Goal: Information Seeking & Learning: Learn about a topic

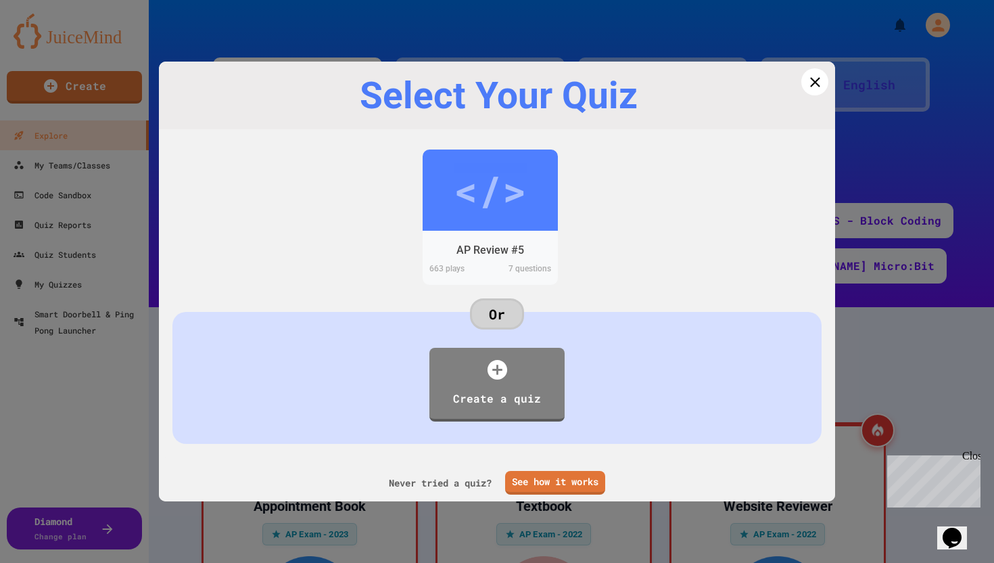
click at [815, 89] on icon at bounding box center [815, 82] width 17 height 17
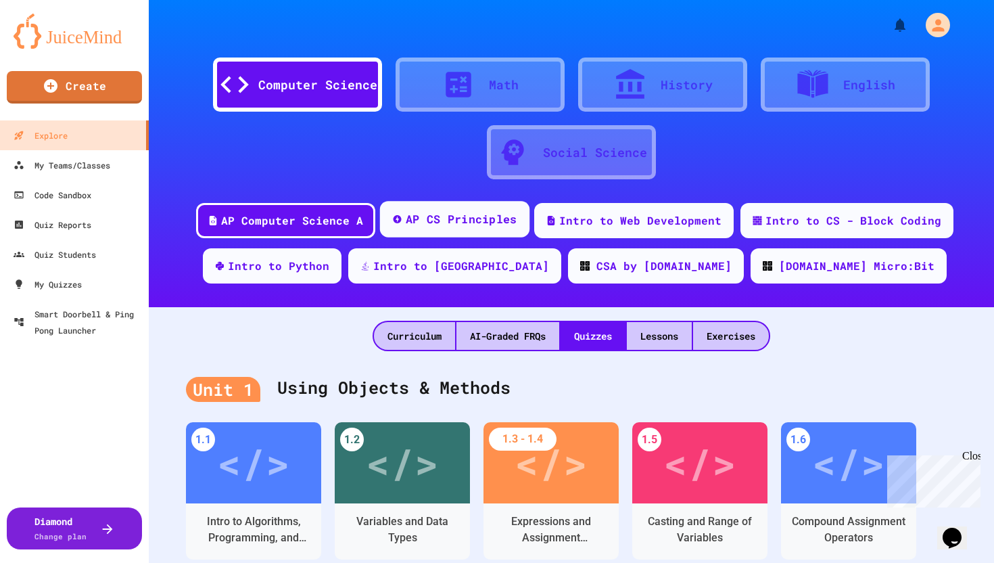
click at [465, 218] on div "AP CS Principles" at bounding box center [462, 219] width 112 height 17
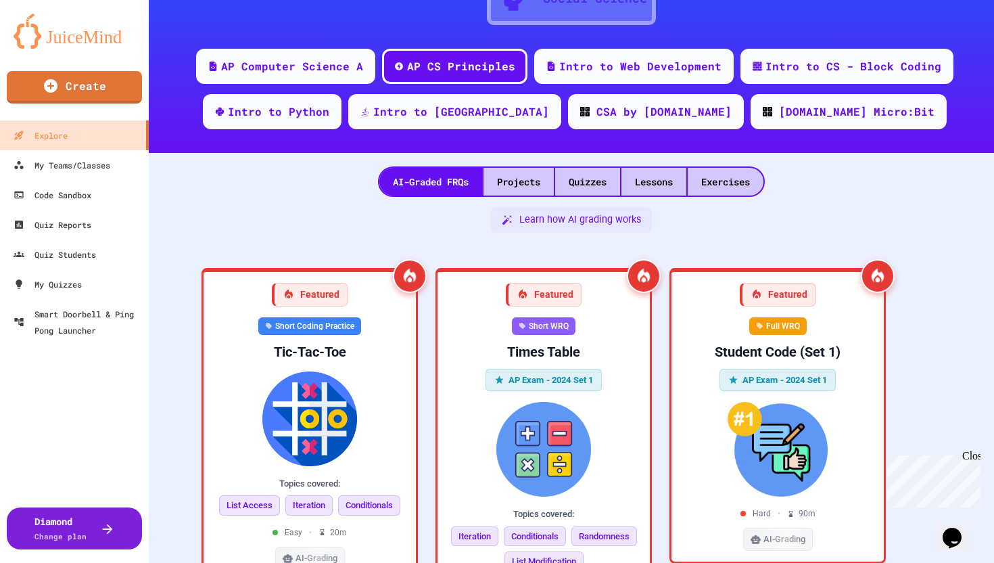
scroll to position [170, 0]
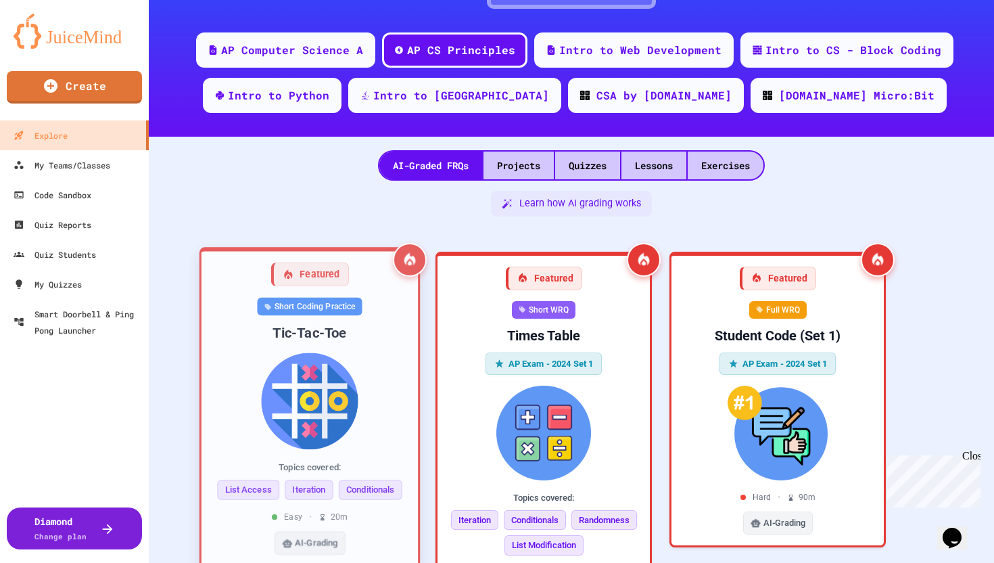
click at [333, 350] on div "Short Coding Practice Tic-Tac-Toe Topics covered: List Access Iteration Conditi…" at bounding box center [309, 425] width 195 height 257
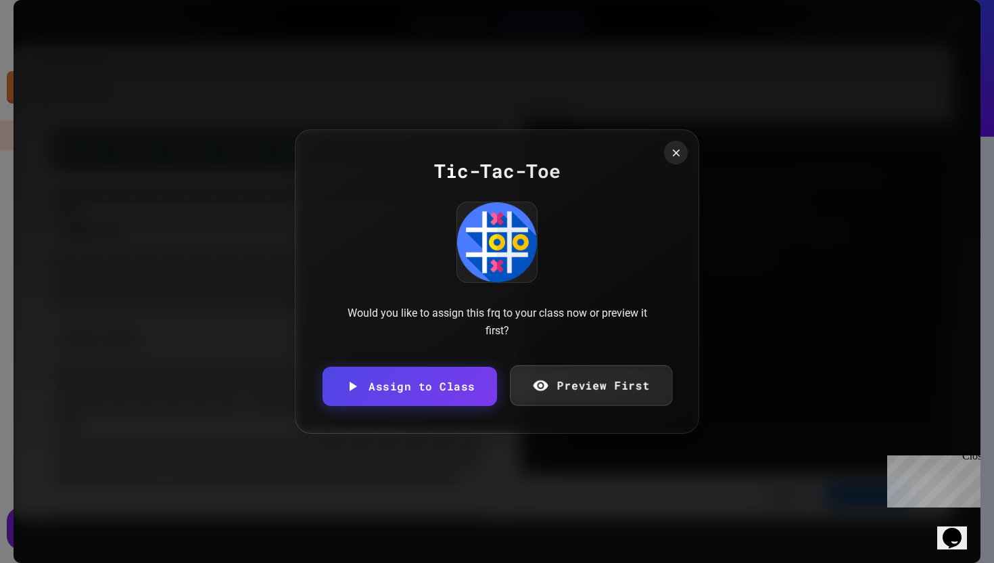
click at [533, 389] on icon at bounding box center [540, 385] width 16 height 17
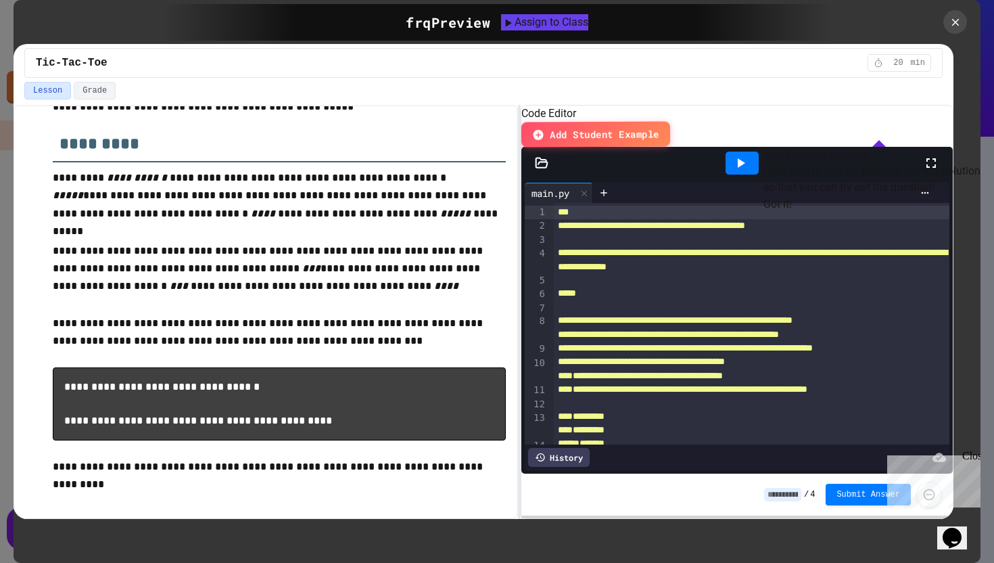
scroll to position [264, 0]
click at [946, 16] on div at bounding box center [955, 22] width 26 height 26
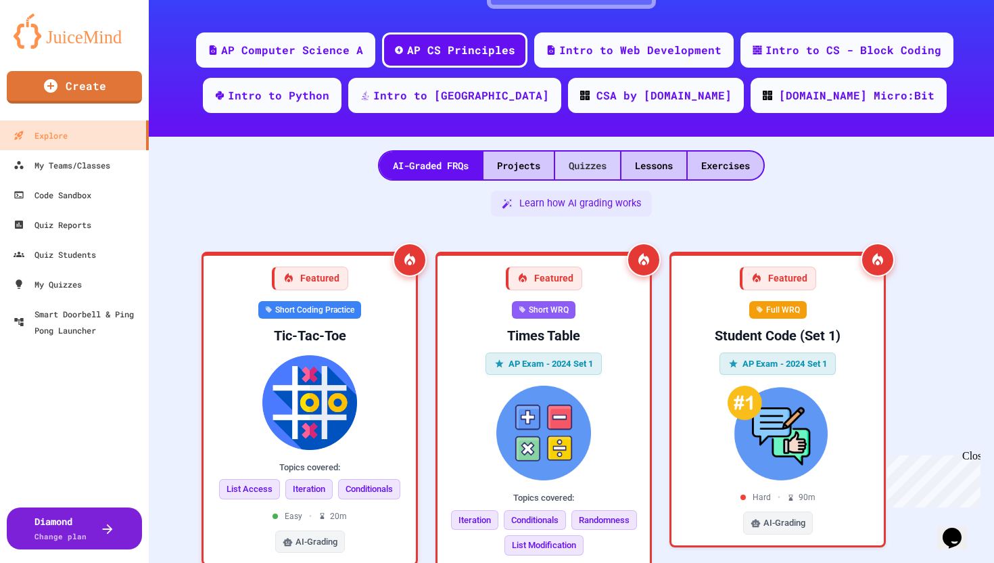
click at [569, 170] on div "Quizzes" at bounding box center [587, 166] width 65 height 28
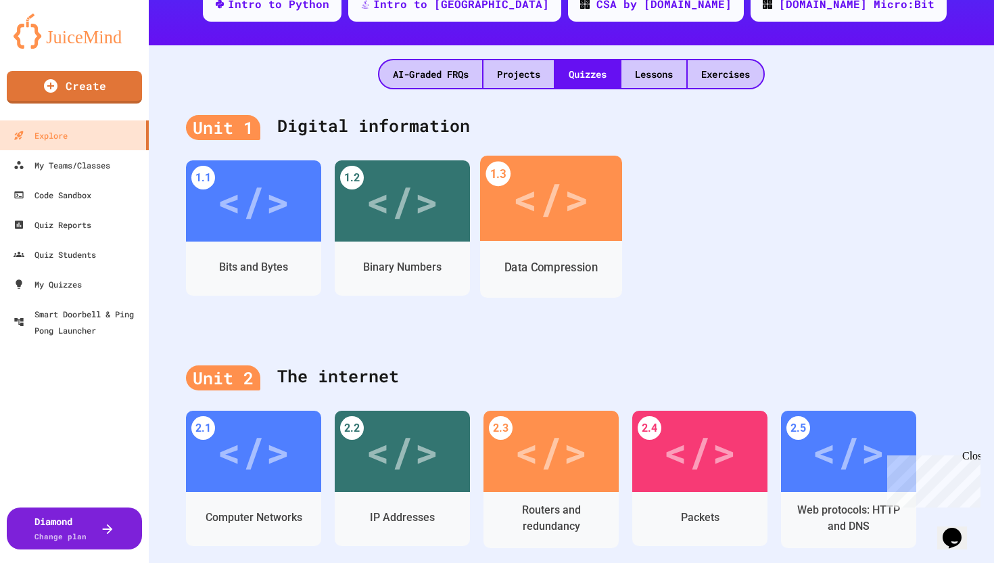
scroll to position [281, 0]
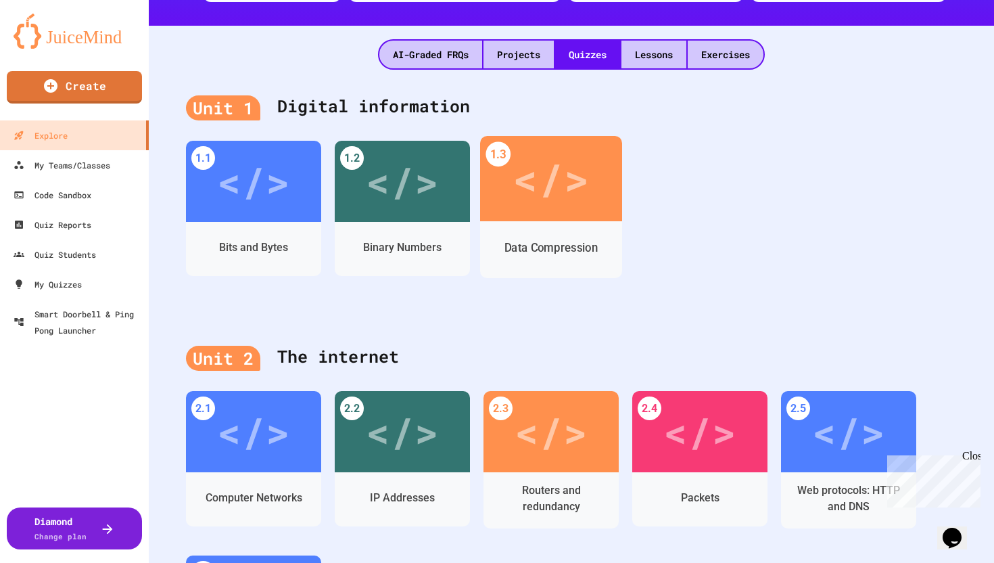
click at [530, 216] on div "</>" at bounding box center [551, 178] width 142 height 85
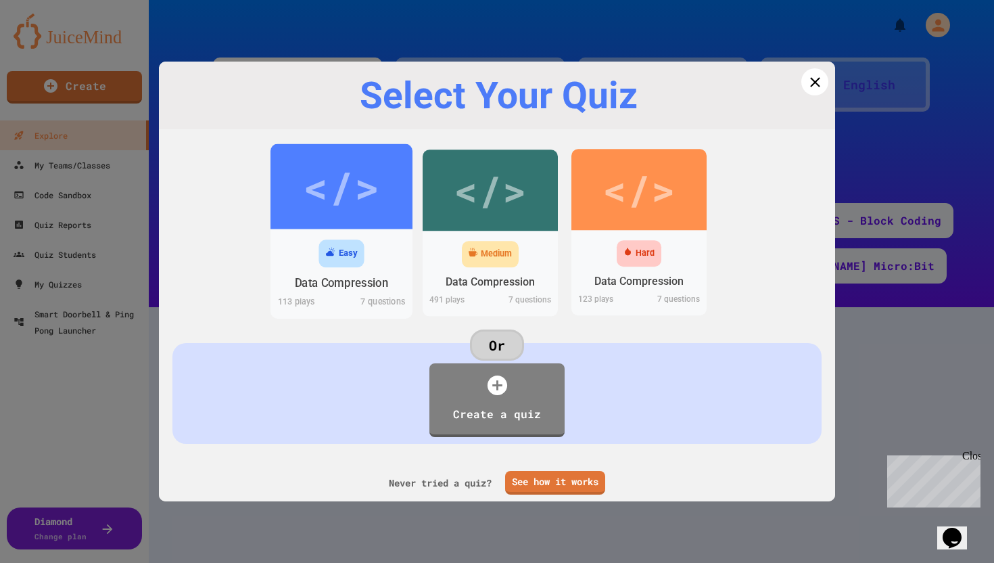
click at [352, 239] on div "Easy" at bounding box center [342, 253] width 142 height 34
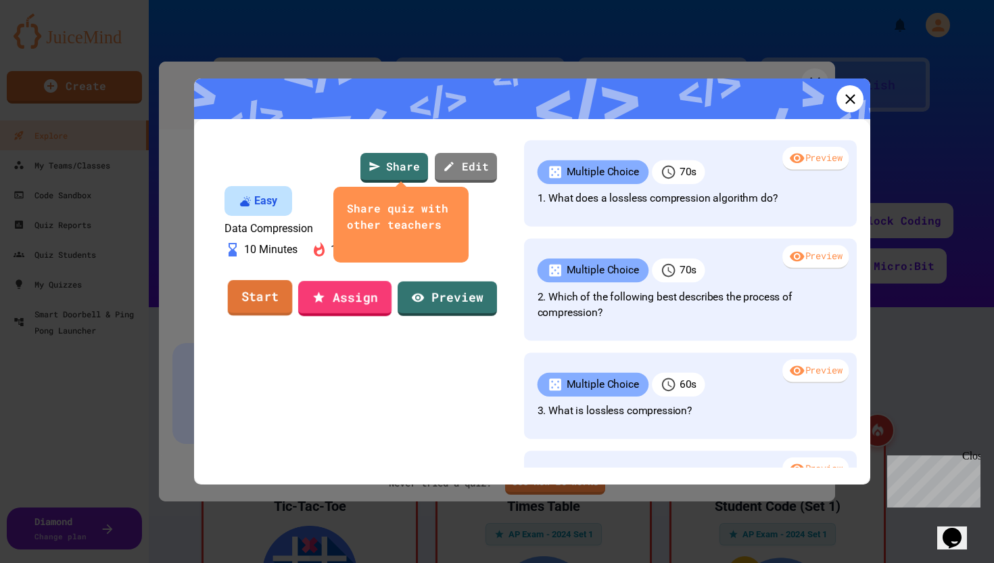
click at [269, 315] on link "Start" at bounding box center [260, 297] width 65 height 36
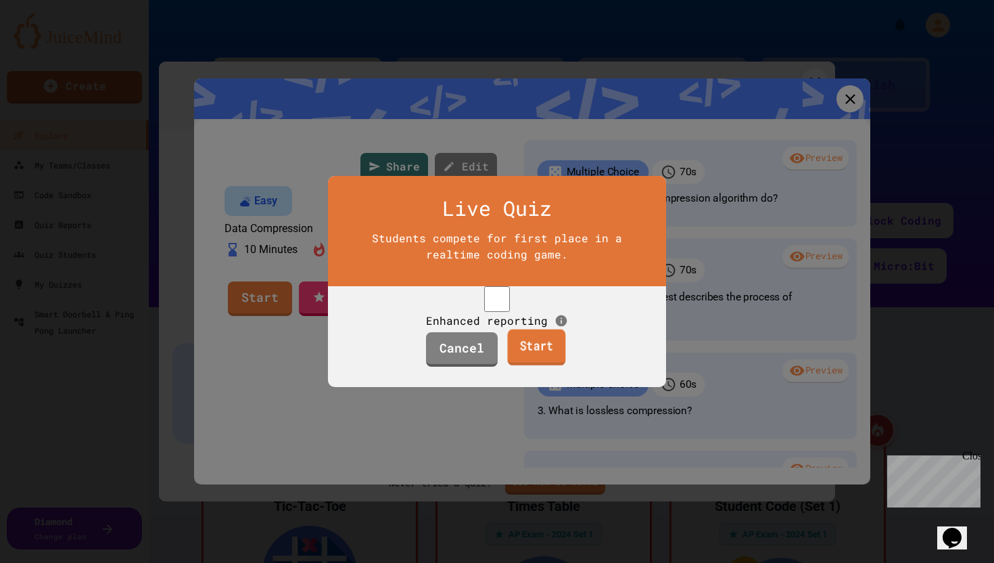
click at [540, 360] on link "Start" at bounding box center [536, 347] width 58 height 37
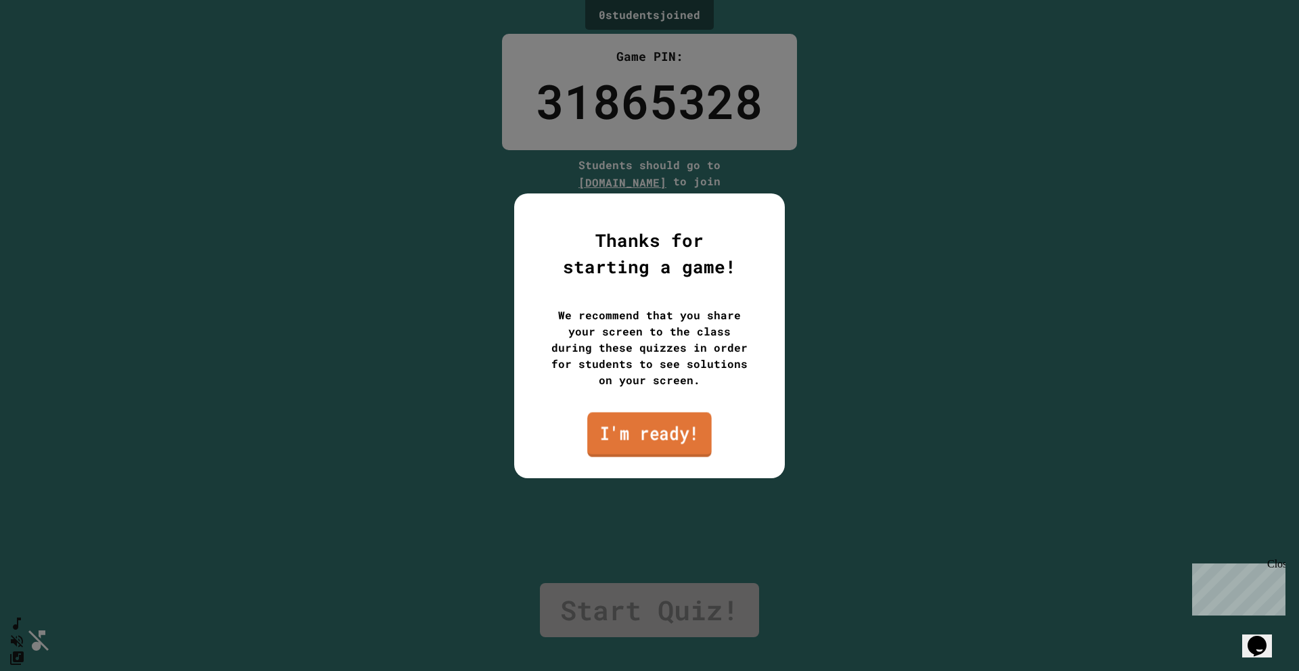
click at [685, 440] on link "I'm ready!" at bounding box center [649, 434] width 124 height 45
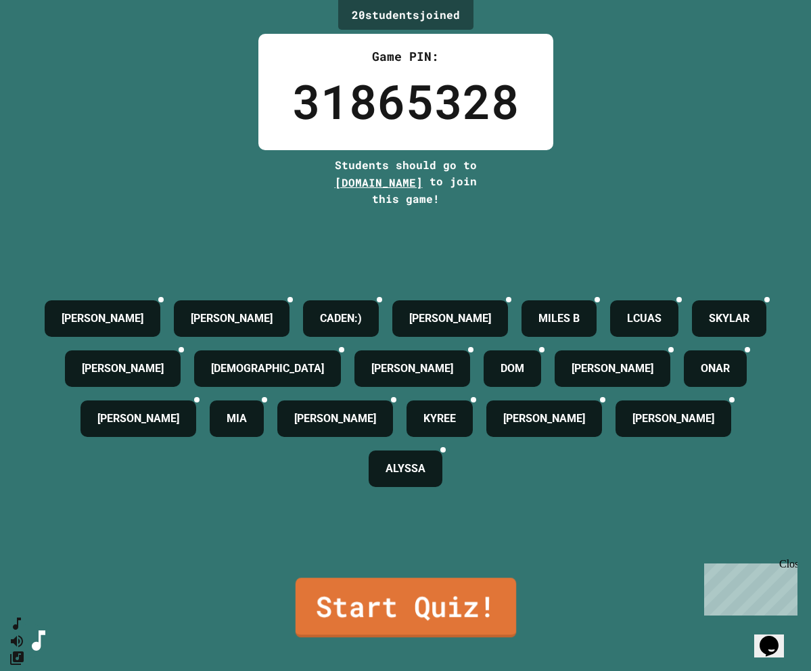
click at [459, 562] on link "Start Quiz!" at bounding box center [405, 608] width 221 height 60
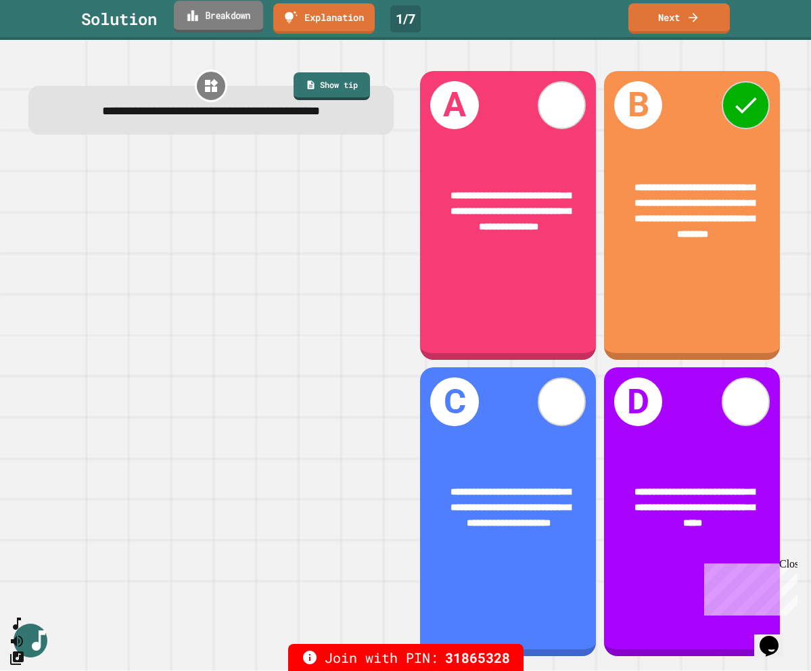
click at [235, 24] on link "Breakdown" at bounding box center [218, 17] width 89 height 32
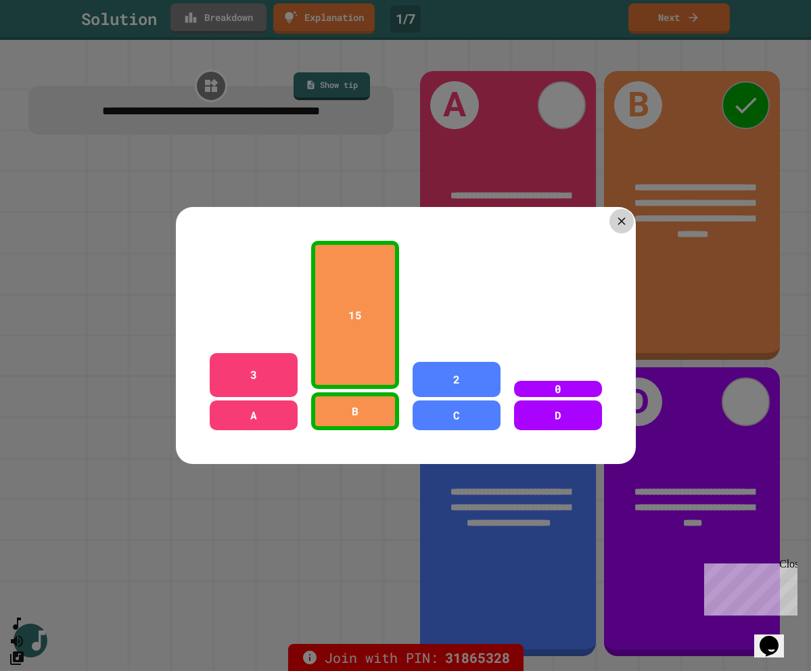
click at [616, 228] on div at bounding box center [621, 221] width 24 height 24
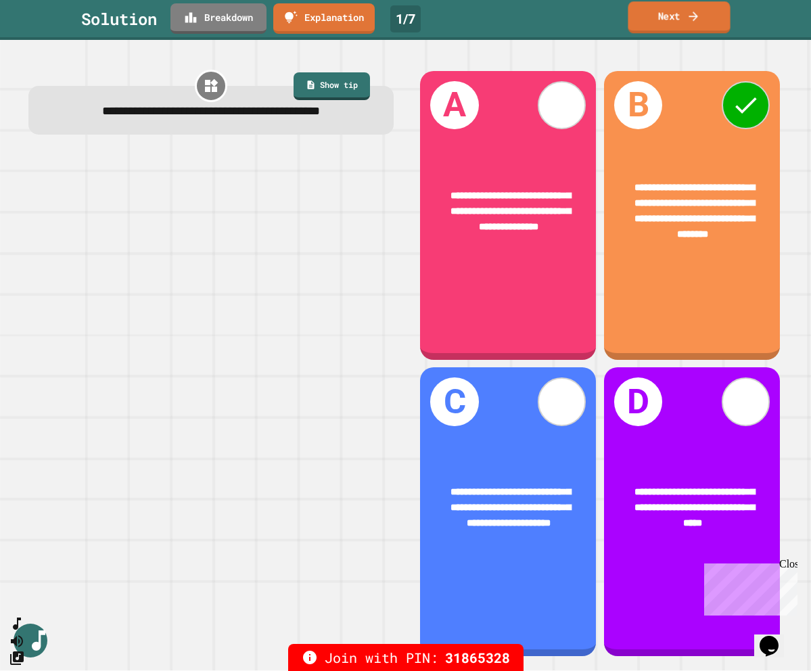
click at [689, 18] on icon at bounding box center [694, 16] width 14 height 14
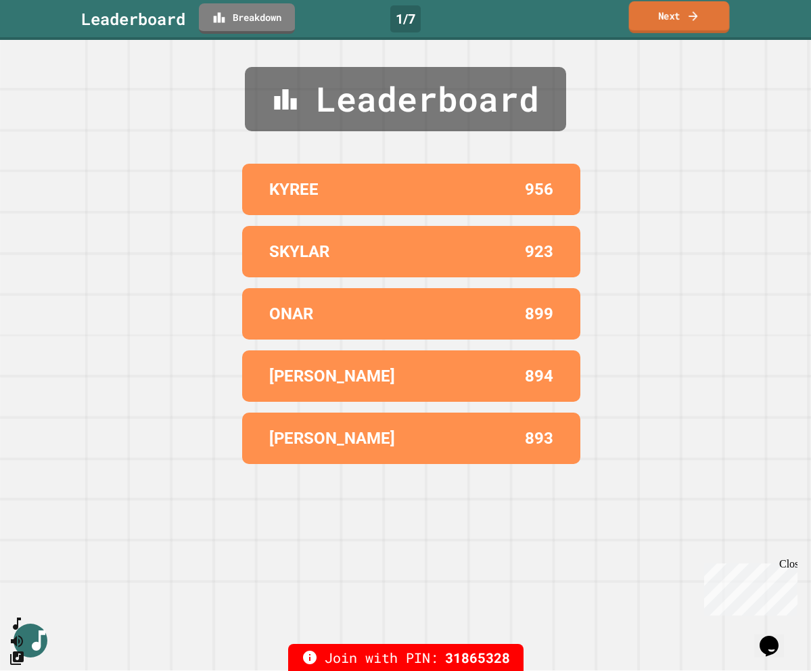
click at [689, 18] on icon at bounding box center [694, 16] width 14 height 14
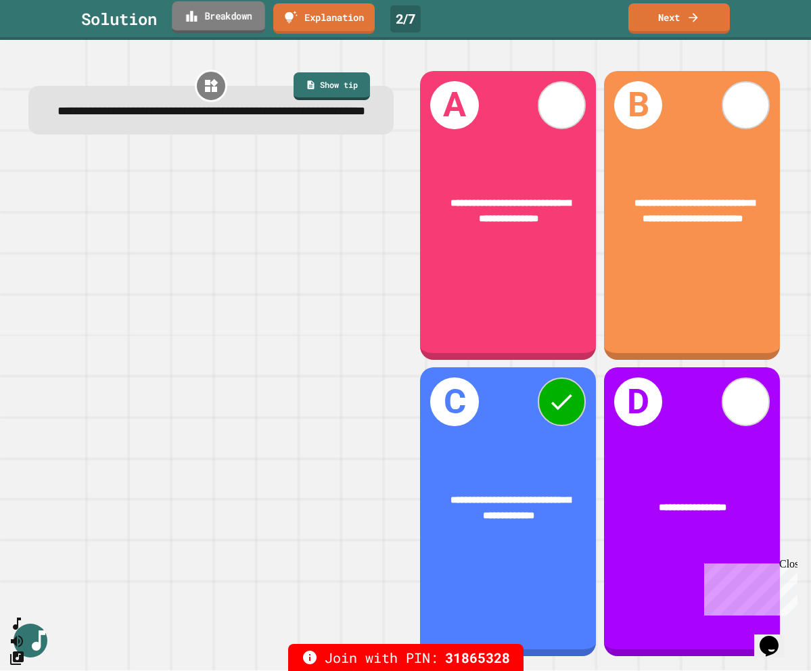
click at [222, 16] on link "Breakdown" at bounding box center [218, 17] width 93 height 32
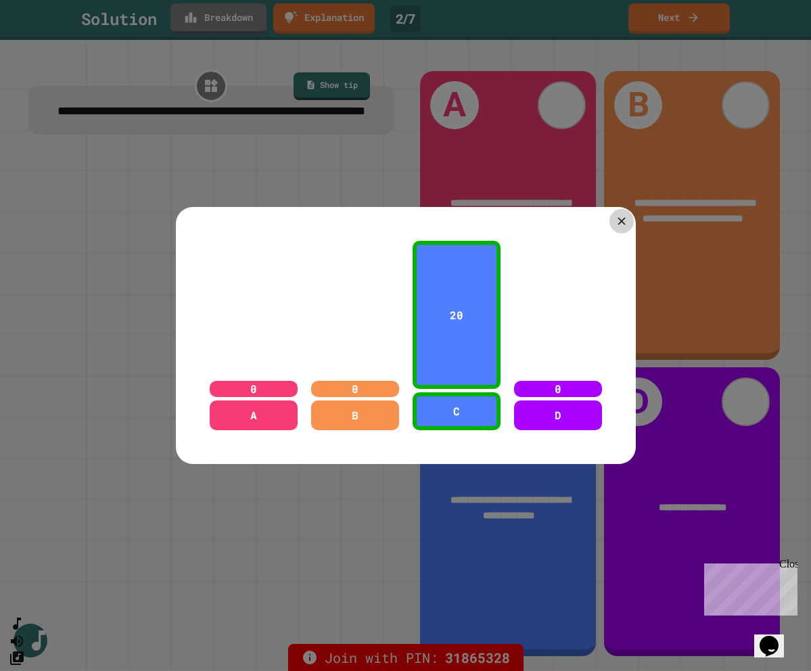
click at [618, 217] on icon at bounding box center [621, 220] width 13 height 13
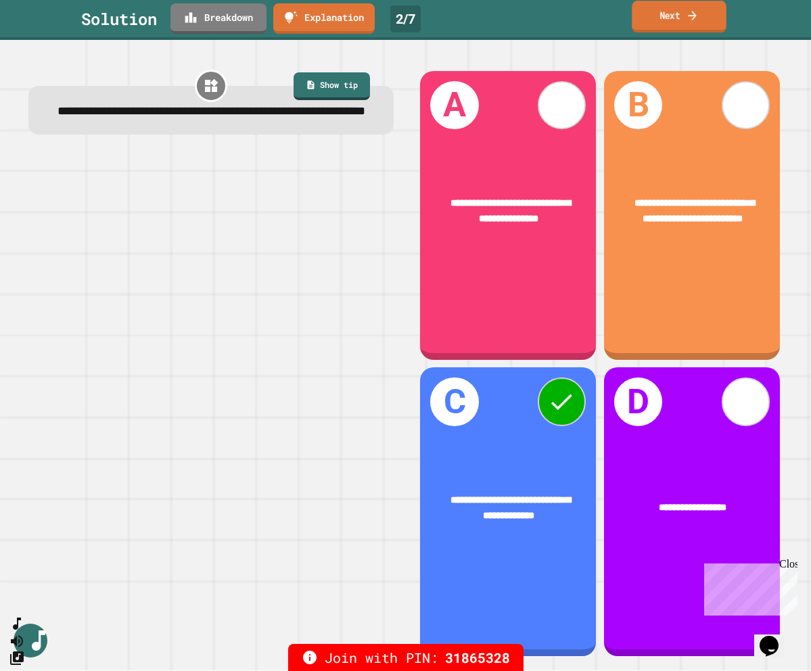
click at [701, 30] on link "Next" at bounding box center [679, 17] width 94 height 32
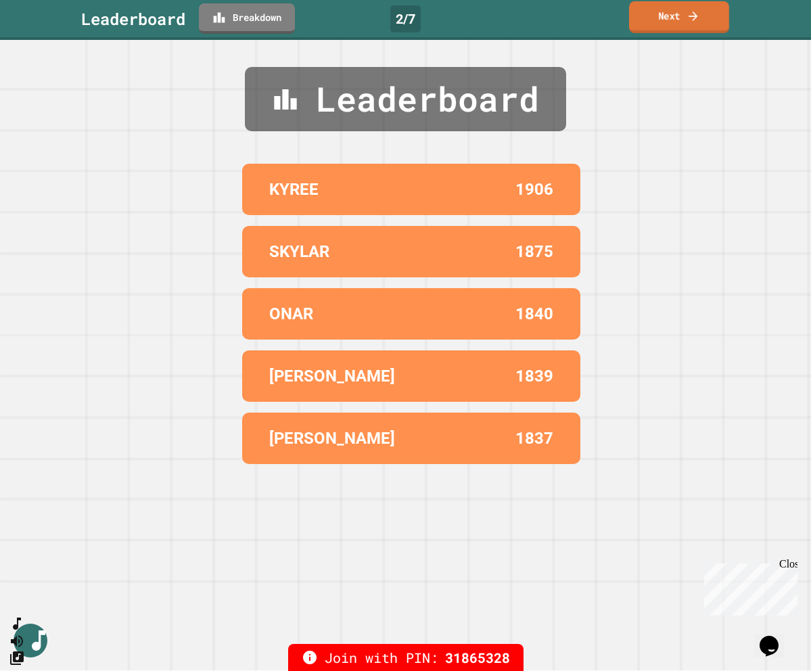
click at [682, 24] on link "Next" at bounding box center [679, 17] width 100 height 32
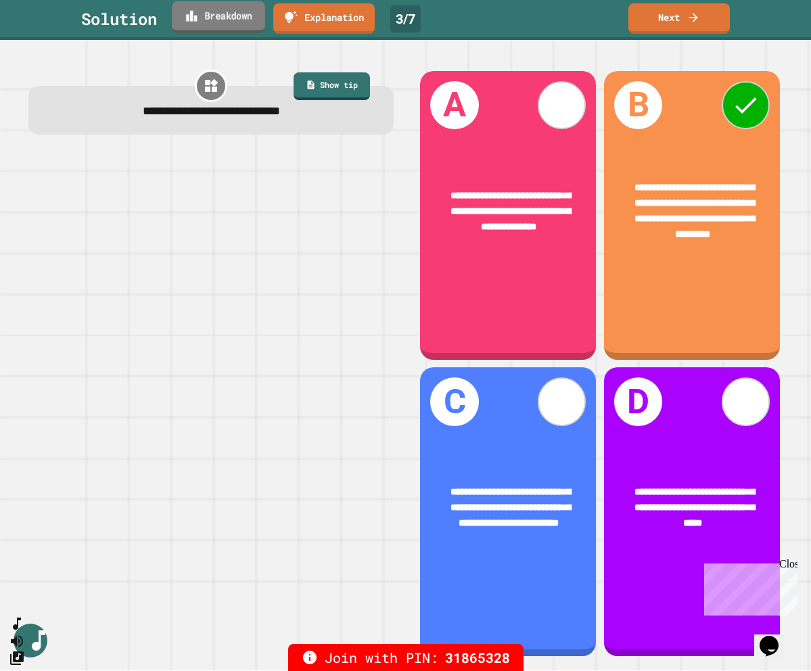
click at [219, 24] on link "Breakdown" at bounding box center [218, 17] width 93 height 32
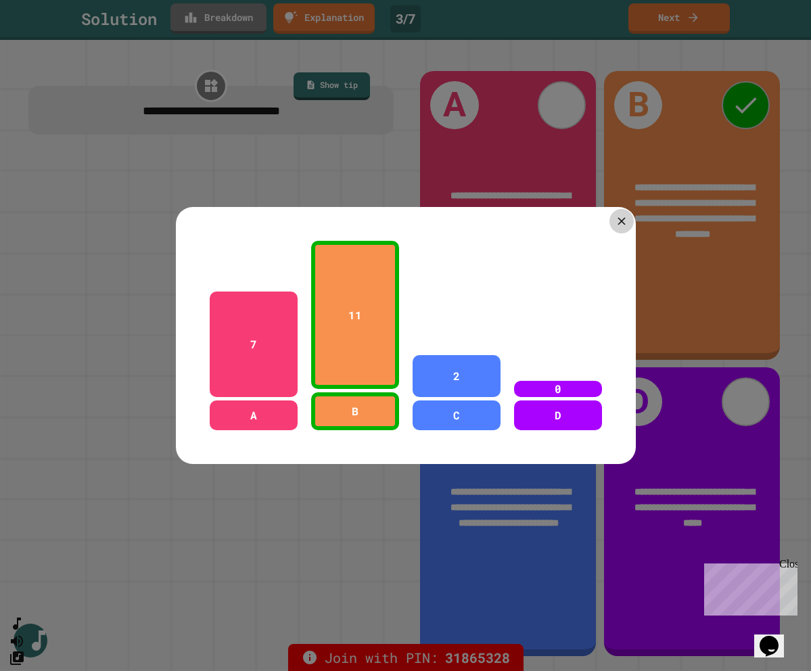
click at [614, 223] on div at bounding box center [621, 221] width 24 height 24
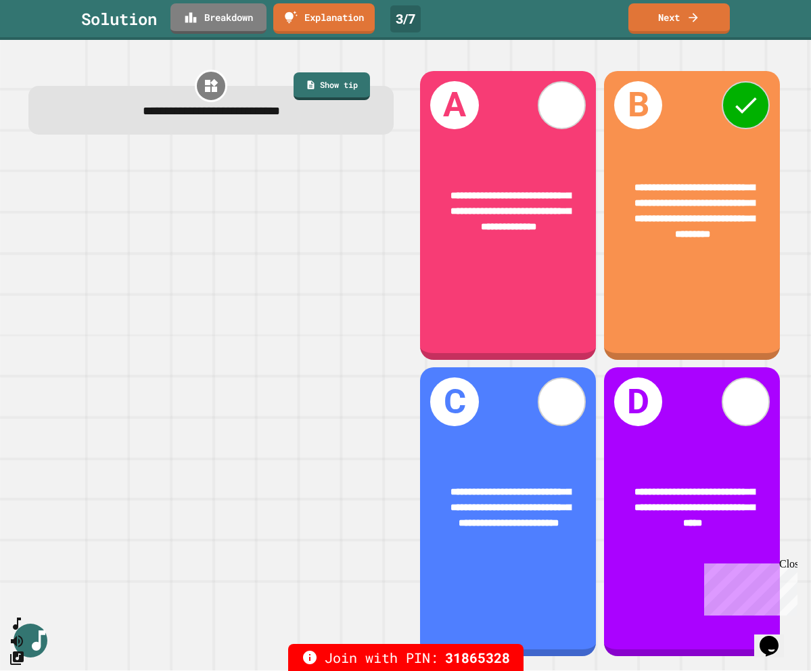
click at [749, 516] on div "**********" at bounding box center [692, 508] width 136 height 47
click at [665, 29] on link "Next" at bounding box center [678, 18] width 101 height 30
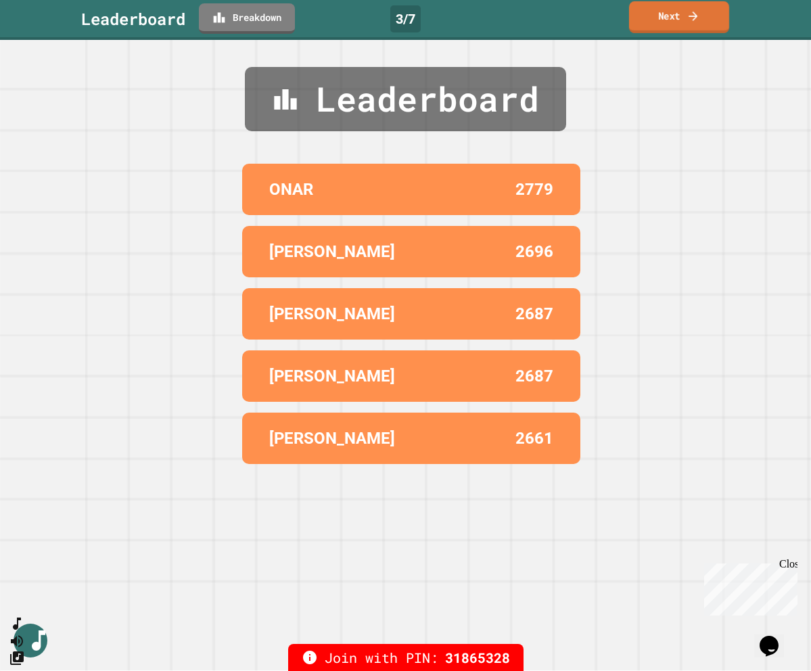
click at [665, 29] on link "Next" at bounding box center [679, 17] width 100 height 32
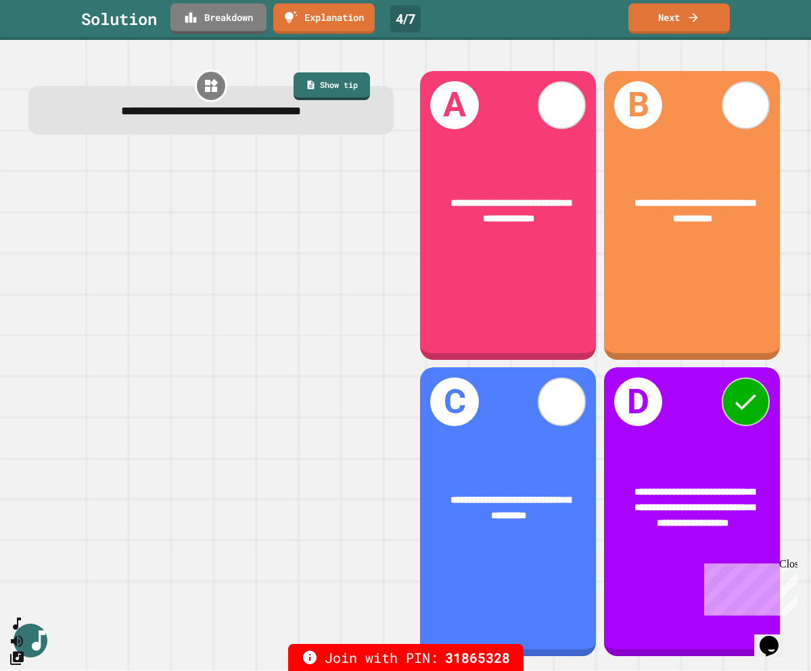
click at [226, 9] on link "Breakdown" at bounding box center [218, 18] width 96 height 30
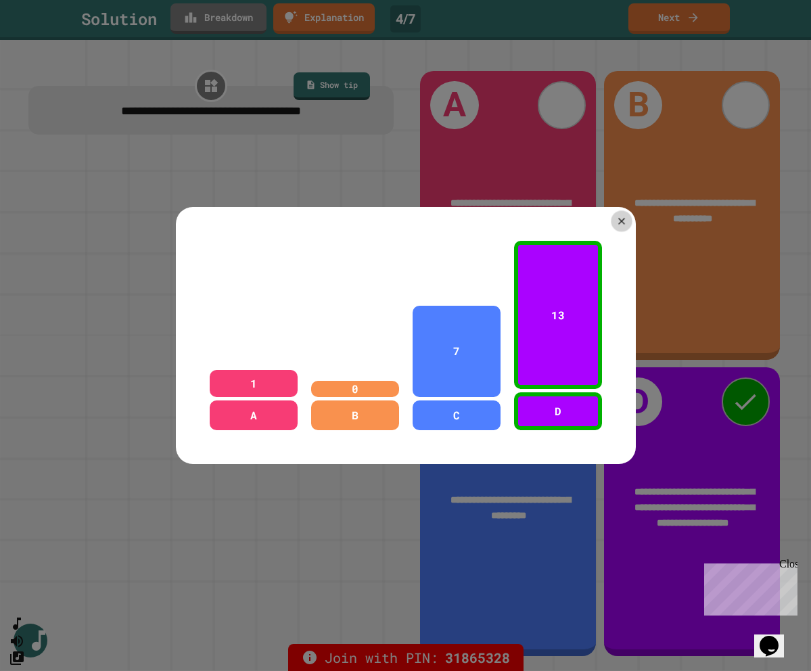
click at [620, 219] on icon at bounding box center [621, 221] width 7 height 7
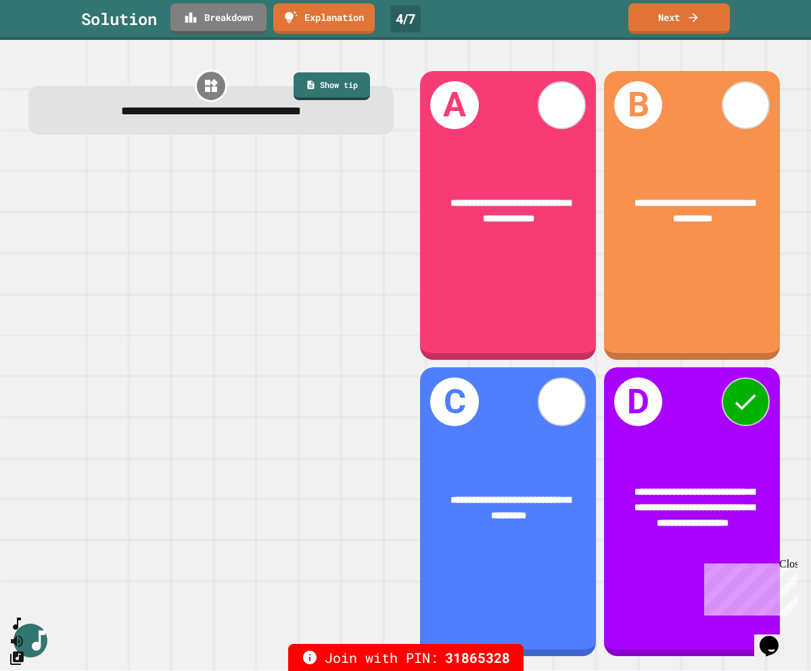
click at [307, 335] on div at bounding box center [210, 405] width 365 height 508
click at [696, 19] on icon at bounding box center [692, 15] width 13 height 14
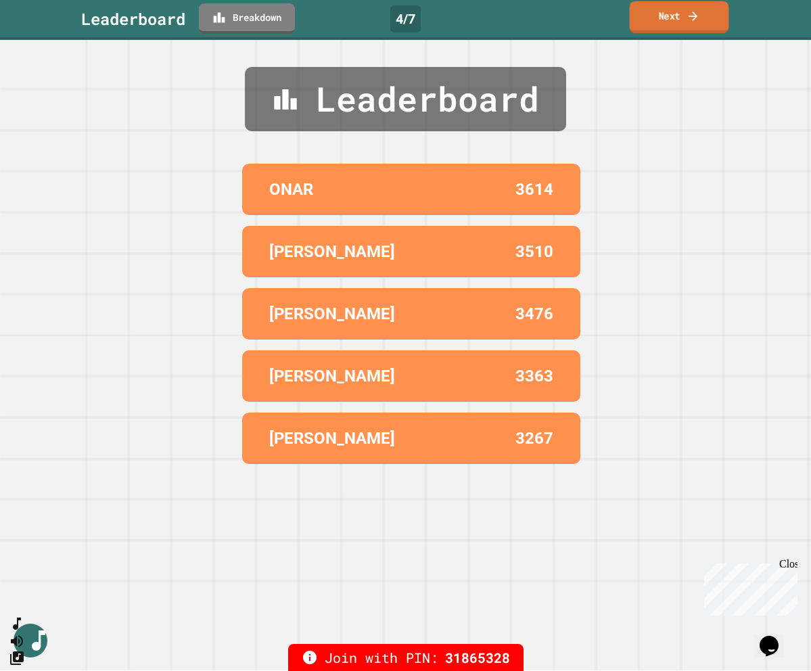
click at [696, 19] on icon at bounding box center [694, 16] width 14 height 14
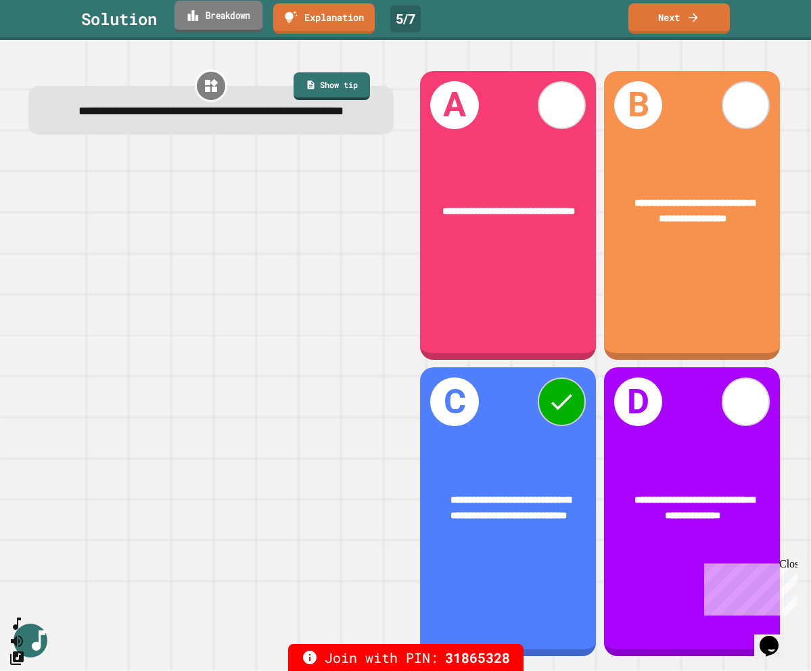
click at [217, 28] on link "Breakdown" at bounding box center [219, 17] width 89 height 32
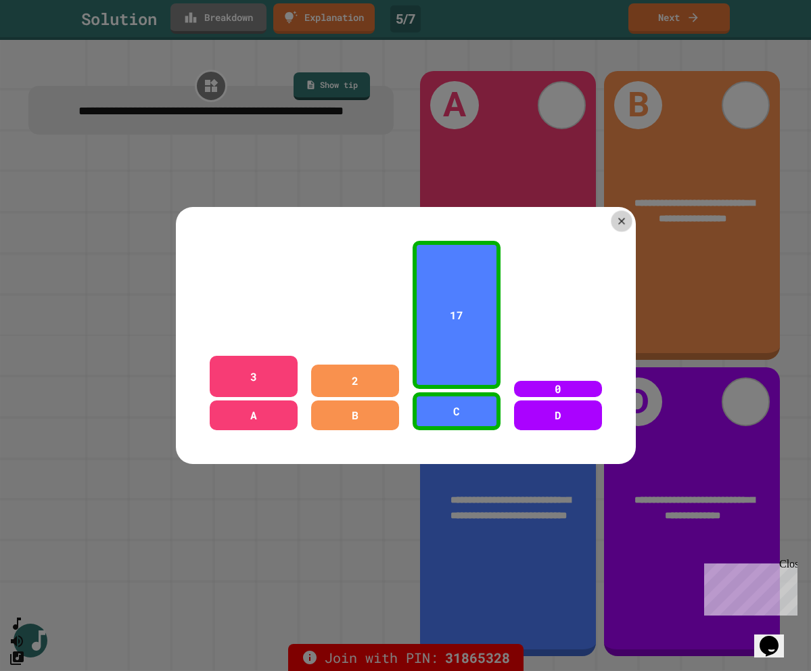
click at [620, 216] on icon at bounding box center [621, 221] width 11 height 11
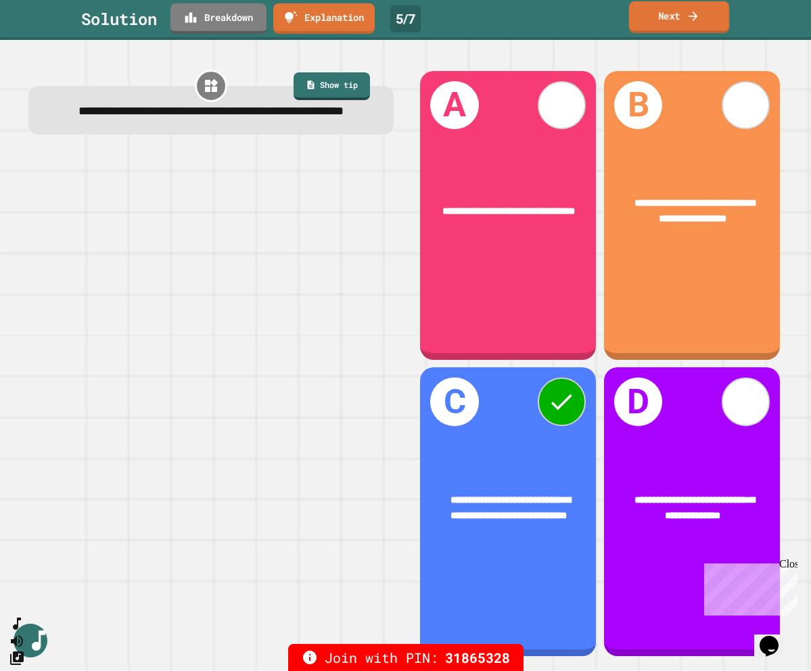
click at [680, 21] on link "Next" at bounding box center [679, 17] width 100 height 32
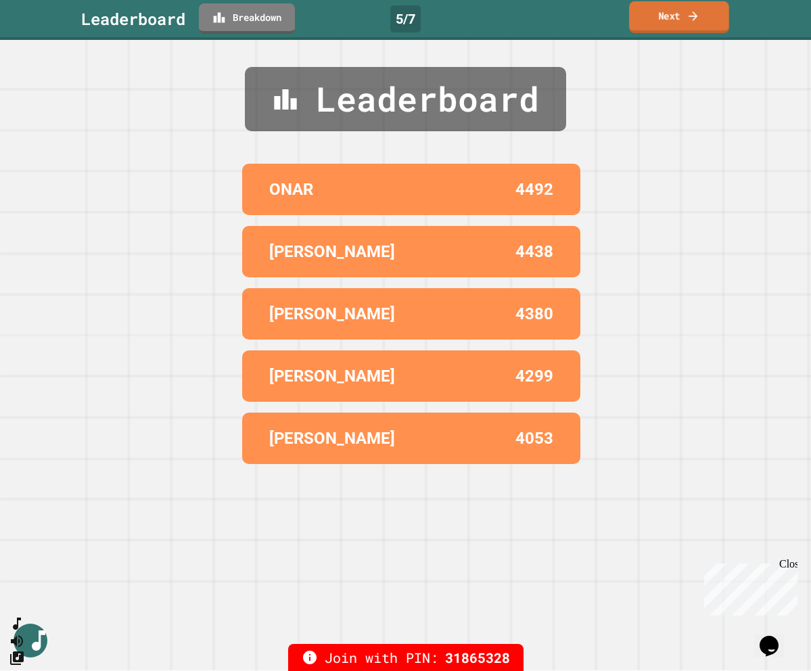
click at [680, 21] on link "Next" at bounding box center [679, 17] width 100 height 32
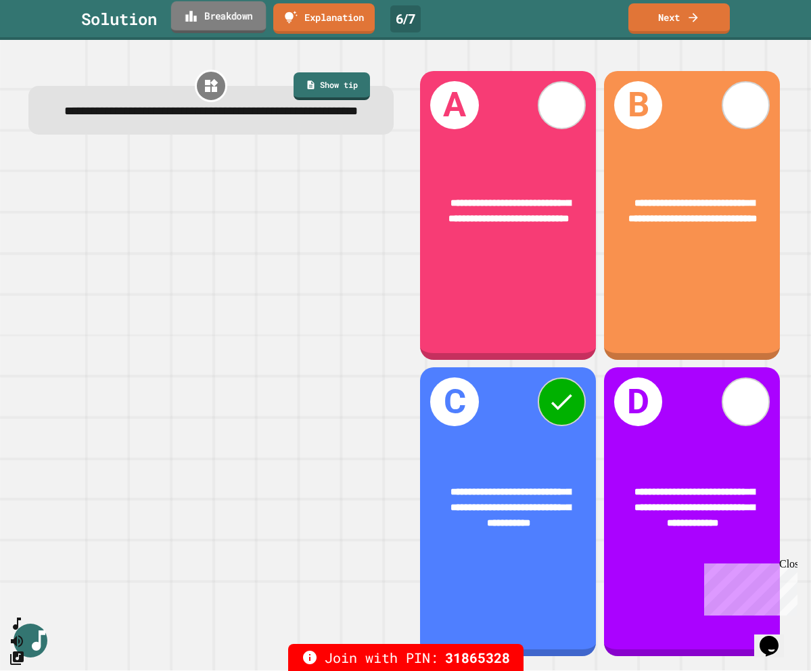
click at [239, 16] on link "Breakdown" at bounding box center [218, 17] width 95 height 32
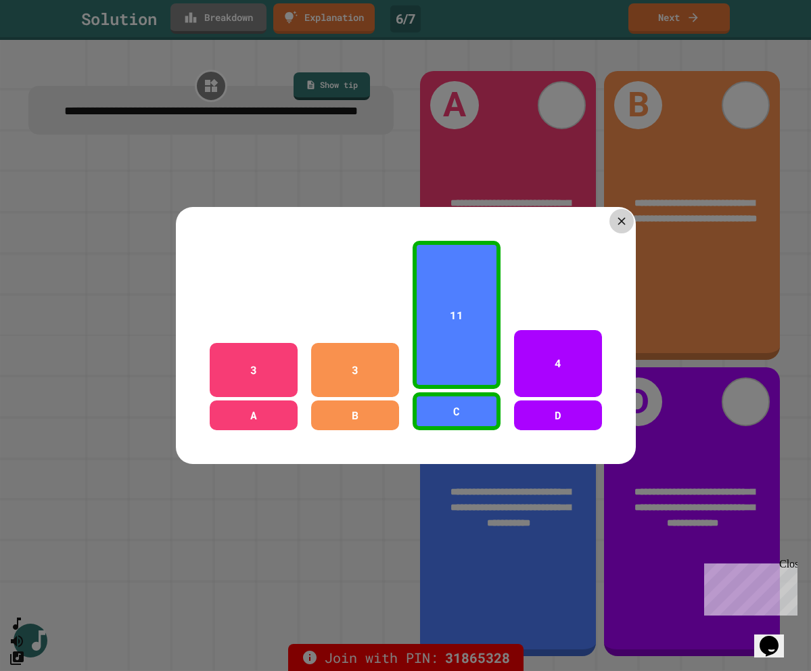
click at [616, 229] on div at bounding box center [621, 221] width 24 height 24
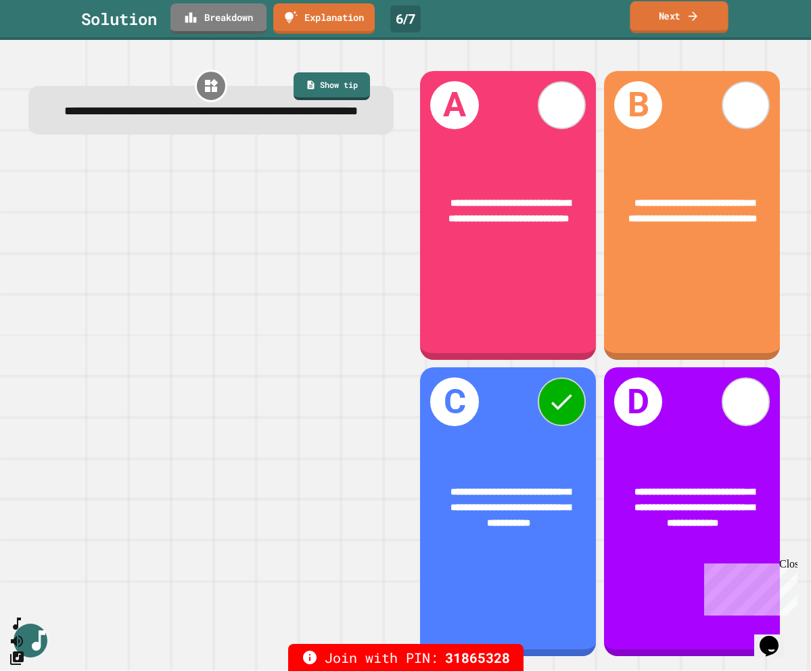
click at [669, 7] on link "Next" at bounding box center [679, 17] width 98 height 32
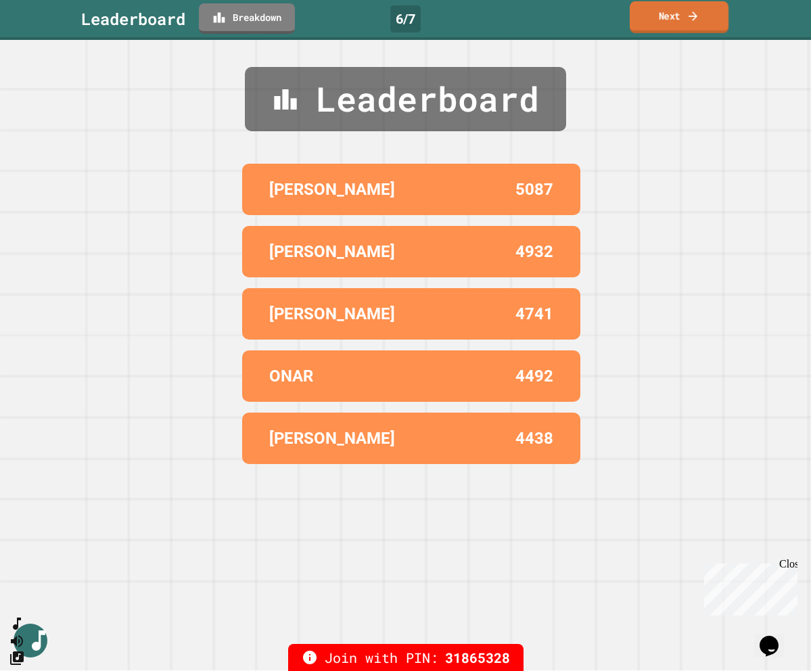
click at [669, 7] on link "Next" at bounding box center [679, 17] width 99 height 32
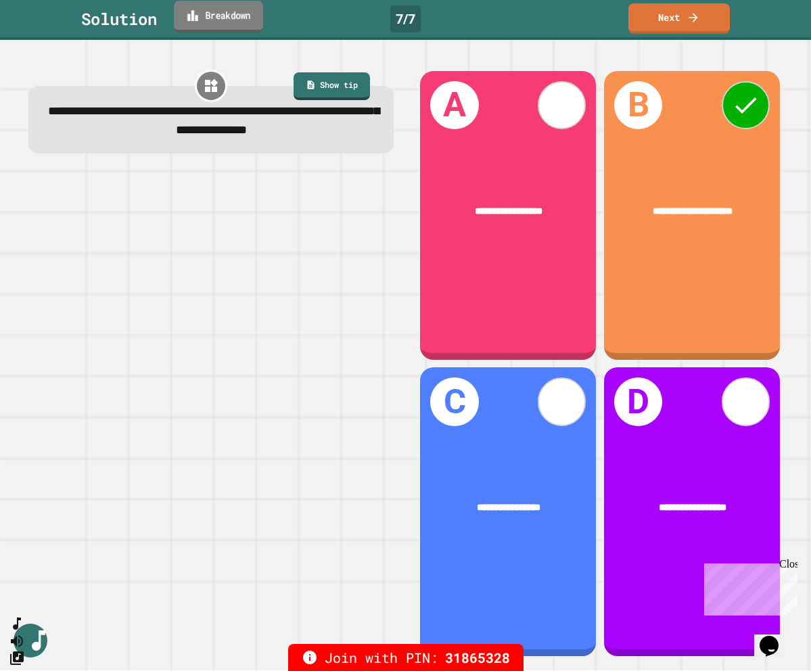
click at [212, 17] on link "Breakdown" at bounding box center [218, 17] width 89 height 32
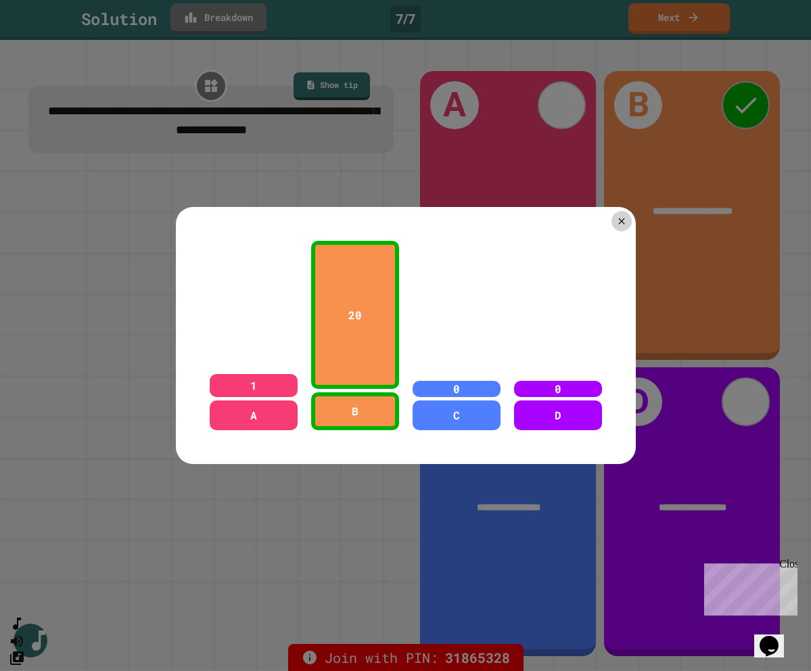
click at [622, 218] on icon at bounding box center [621, 221] width 11 height 11
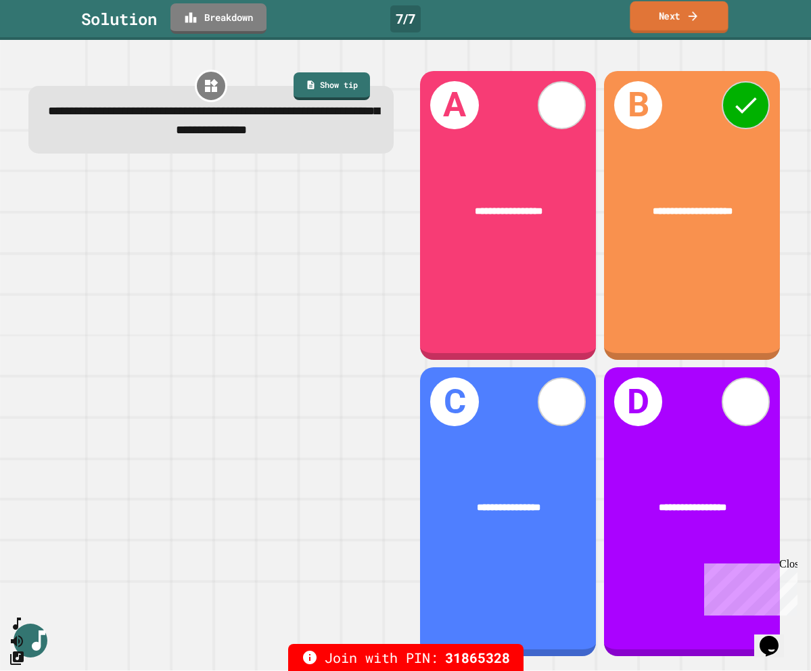
click at [646, 16] on link "Next" at bounding box center [679, 17] width 98 height 32
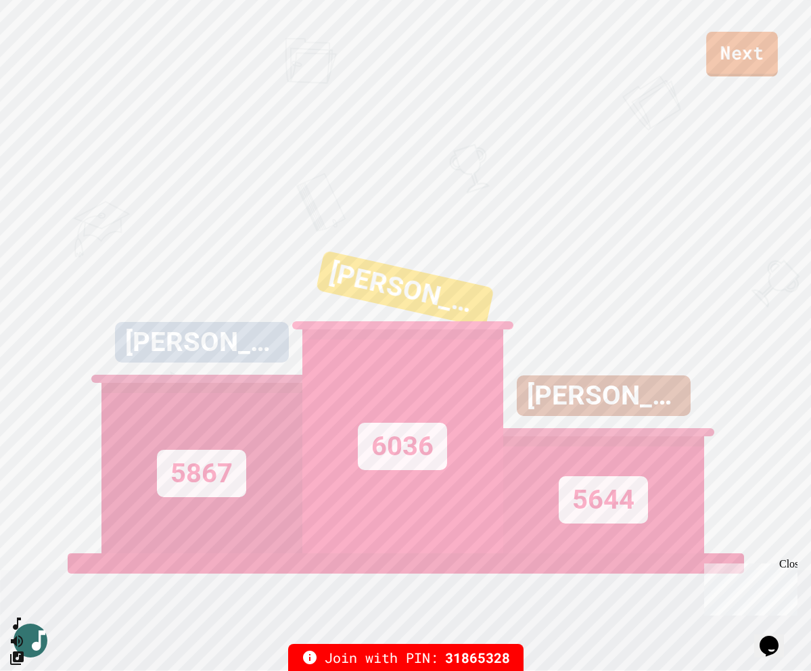
click at [716, 54] on link "Next" at bounding box center [742, 54] width 72 height 45
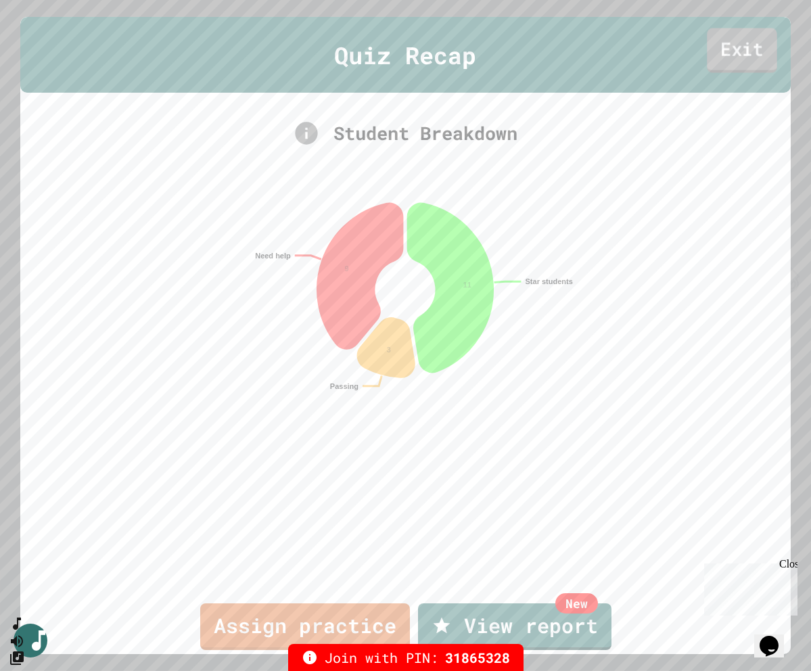
click at [741, 53] on link "Exit" at bounding box center [742, 50] width 70 height 45
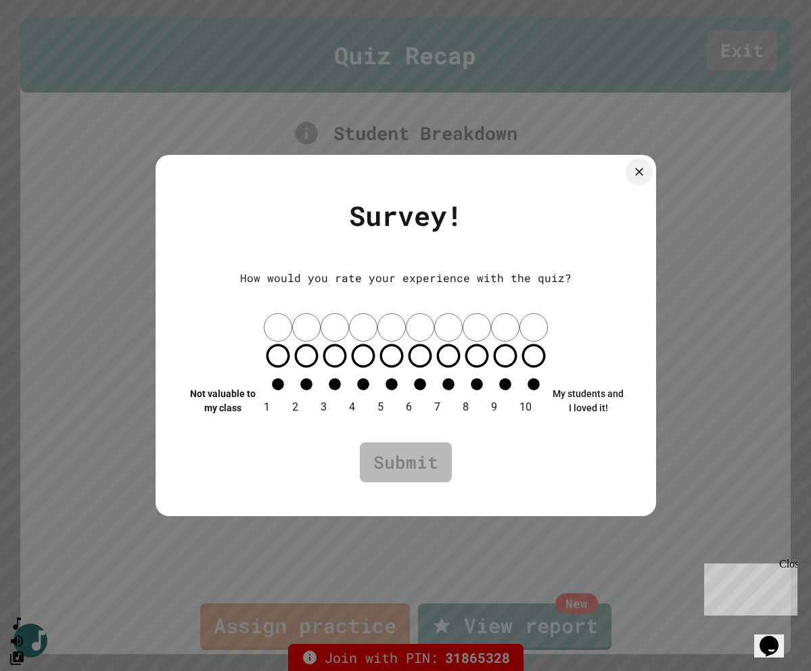
click at [644, 179] on icon at bounding box center [639, 172] width 14 height 14
